Goal: Information Seeking & Learning: Learn about a topic

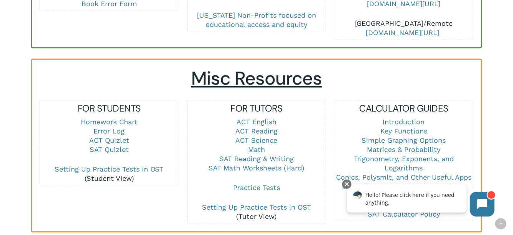
scroll to position [492, 0]
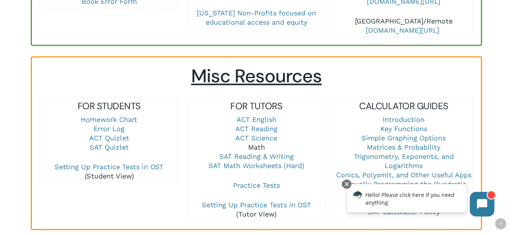
click at [260, 143] on link "Math" at bounding box center [256, 147] width 17 height 8
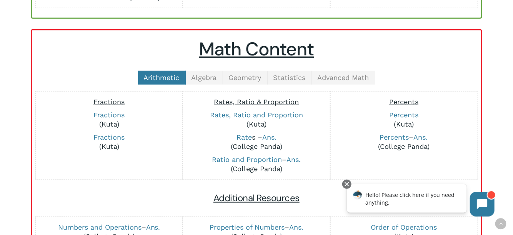
scroll to position [165, 0]
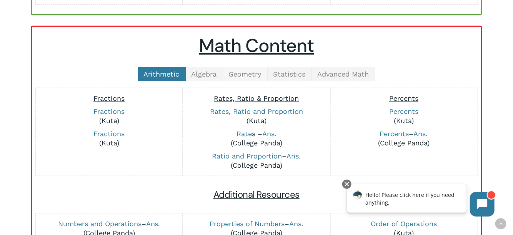
click at [249, 72] on span "Geometry" at bounding box center [245, 74] width 33 height 8
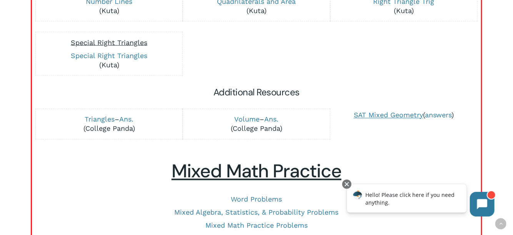
scroll to position [429, 0]
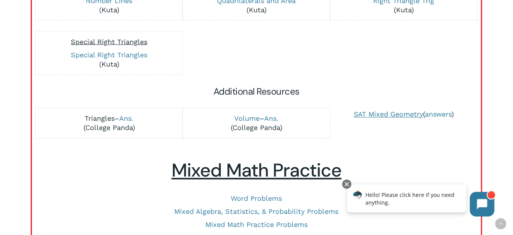
click at [102, 119] on link "Triangles" at bounding box center [100, 119] width 30 height 8
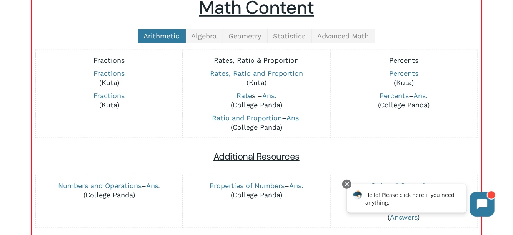
scroll to position [204, 0]
